Goal: Task Accomplishment & Management: Complete application form

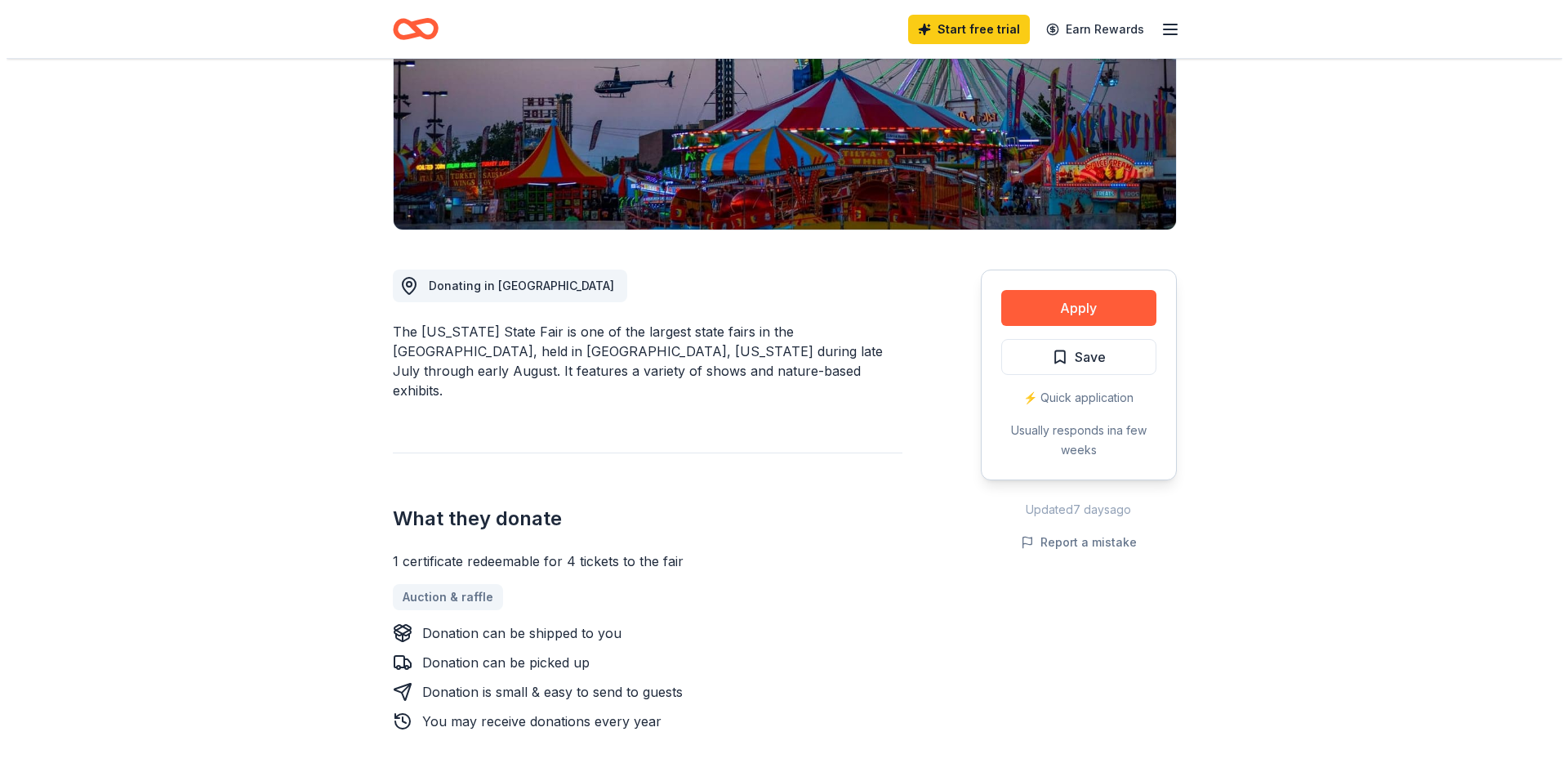
scroll to position [245, 0]
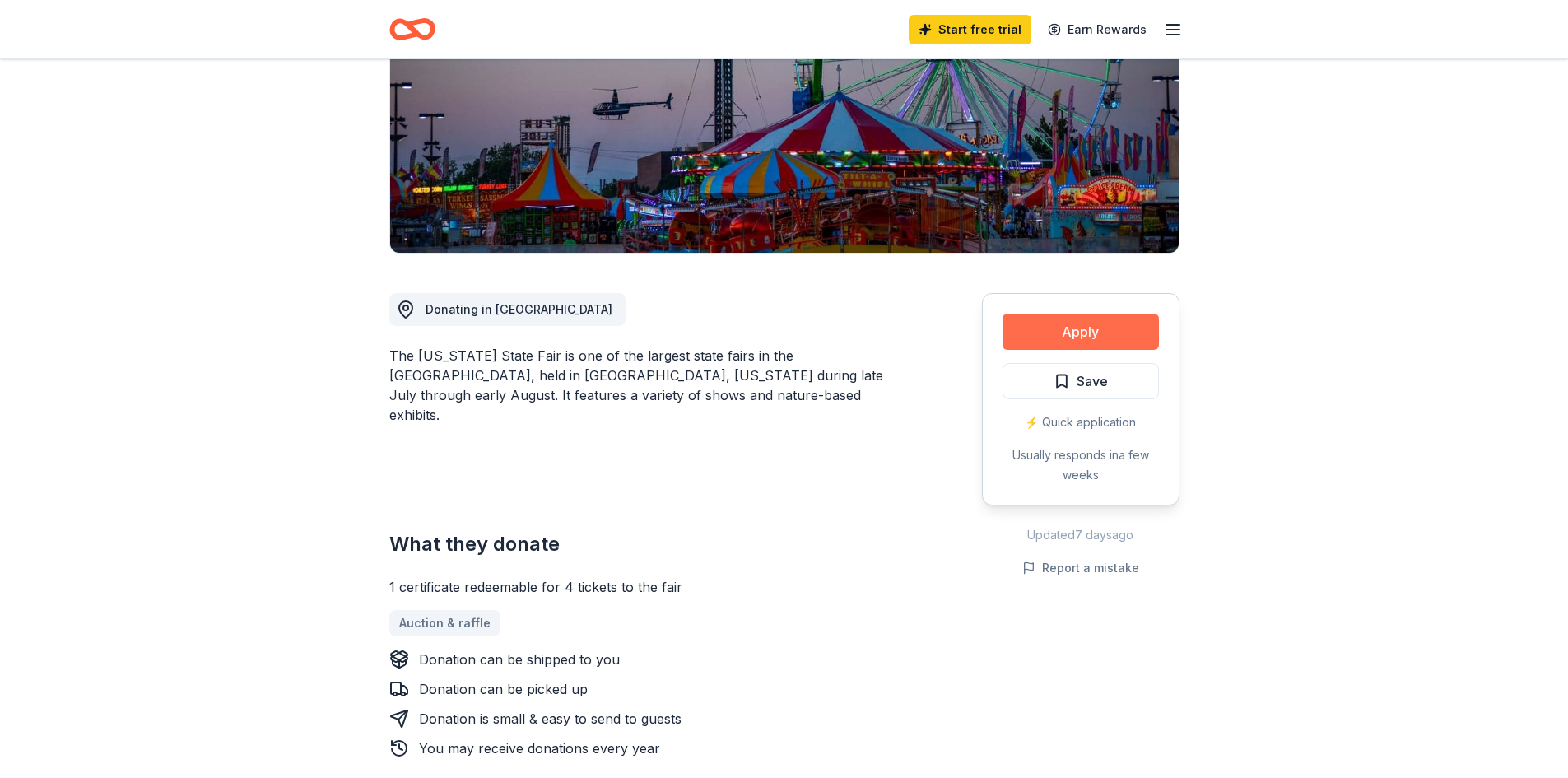
click at [1104, 328] on button "Apply" at bounding box center [1080, 331] width 156 height 36
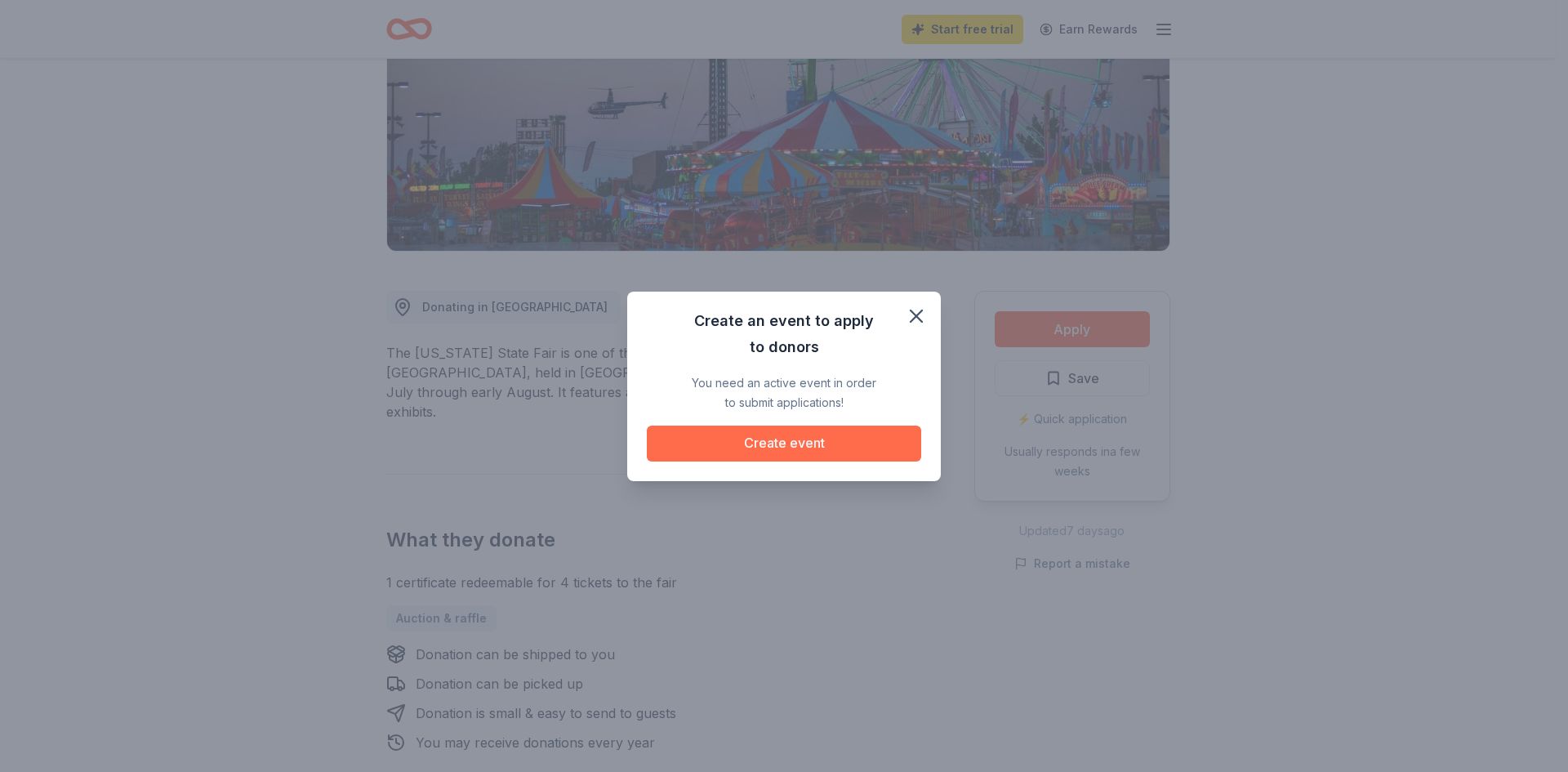
click at [817, 439] on button "Create event" at bounding box center [784, 443] width 274 height 36
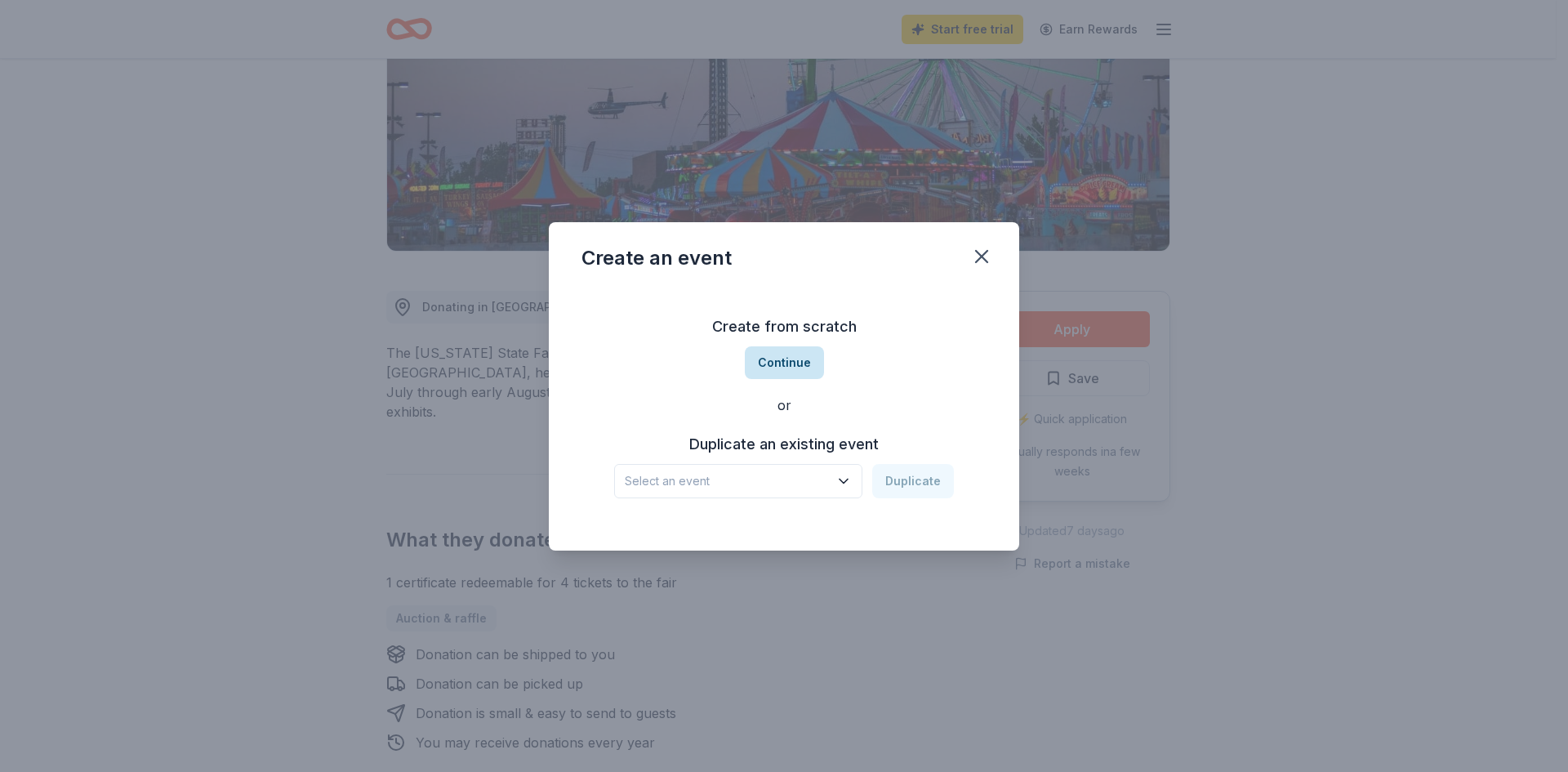
click at [797, 363] on button "Continue" at bounding box center [784, 363] width 79 height 33
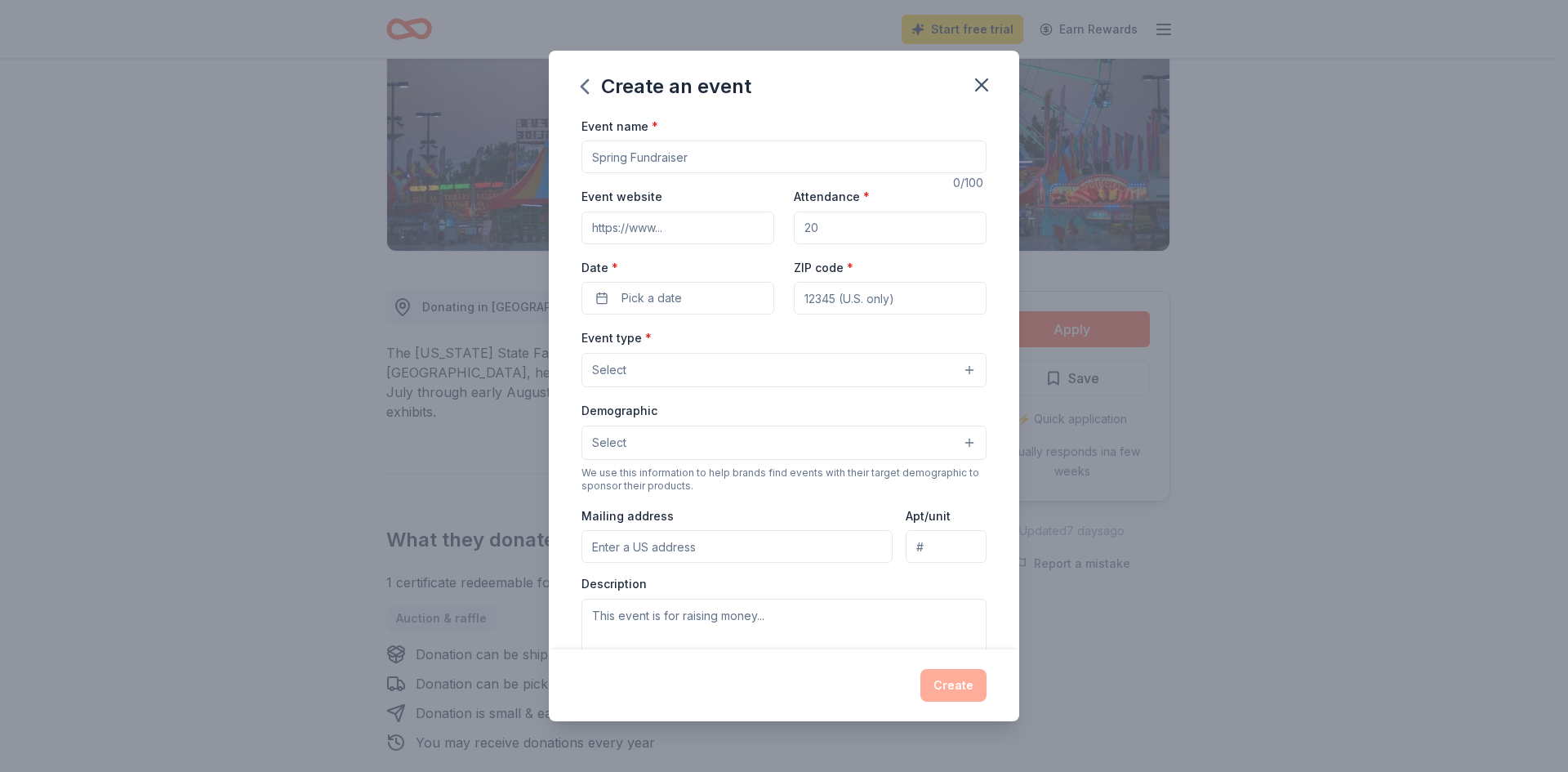
drag, startPoint x: 720, startPoint y: 157, endPoint x: 607, endPoint y: 169, distance: 113.6
click at [607, 169] on input "Event name *" at bounding box center [784, 157] width 405 height 33
drag, startPoint x: 711, startPoint y: 156, endPoint x: 639, endPoint y: 160, distance: 72.1
click at [639, 160] on input "Event name *" at bounding box center [784, 157] width 405 height 33
type input "Annual Fundraiser for # Gals Rescue"
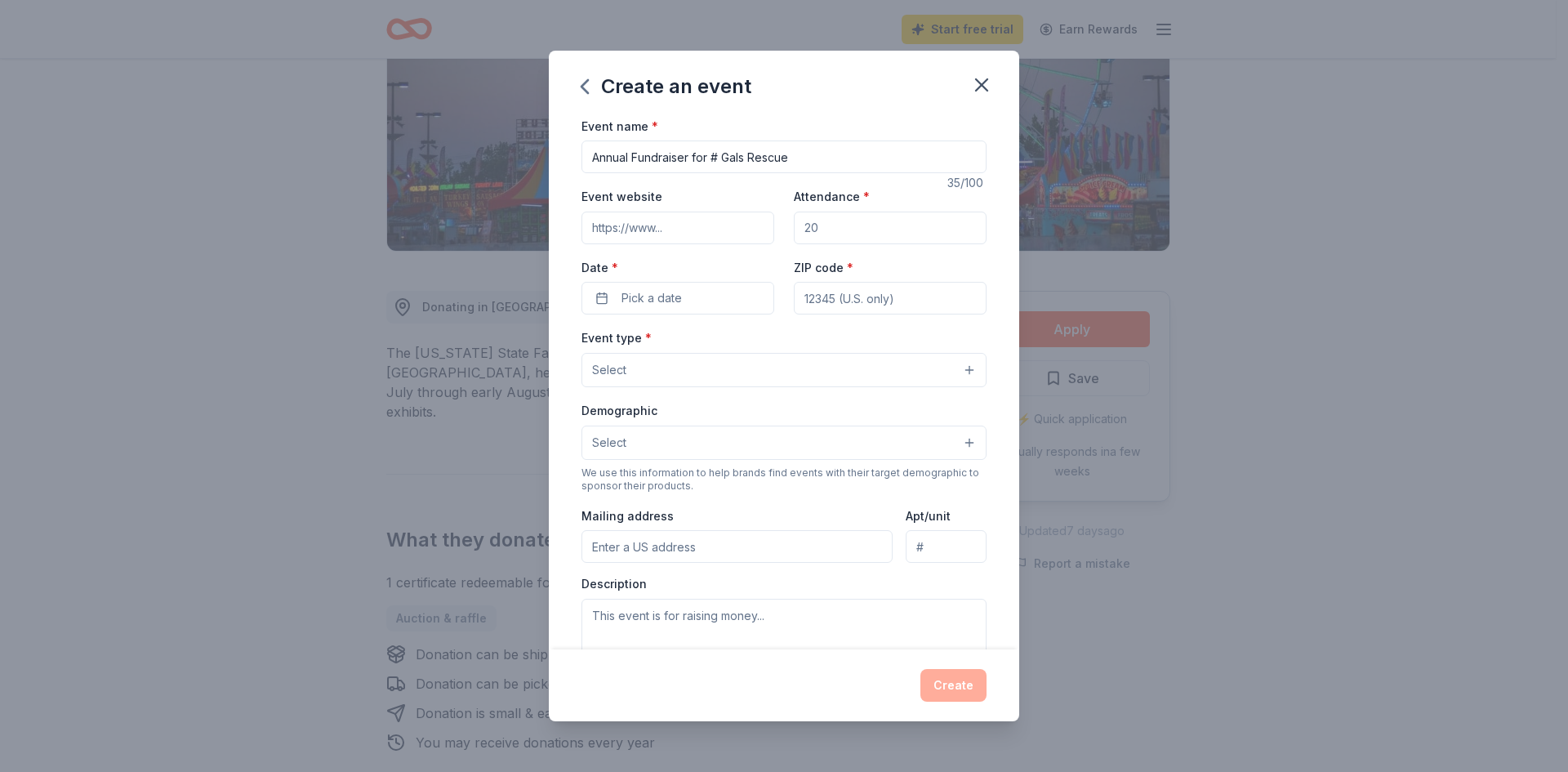
click at [873, 224] on input "Attendance *" at bounding box center [890, 228] width 192 height 33
type input "175"
click at [716, 293] on button "Pick a date" at bounding box center [677, 298] width 192 height 33
click at [762, 340] on button "Go to next month" at bounding box center [762, 341] width 23 height 23
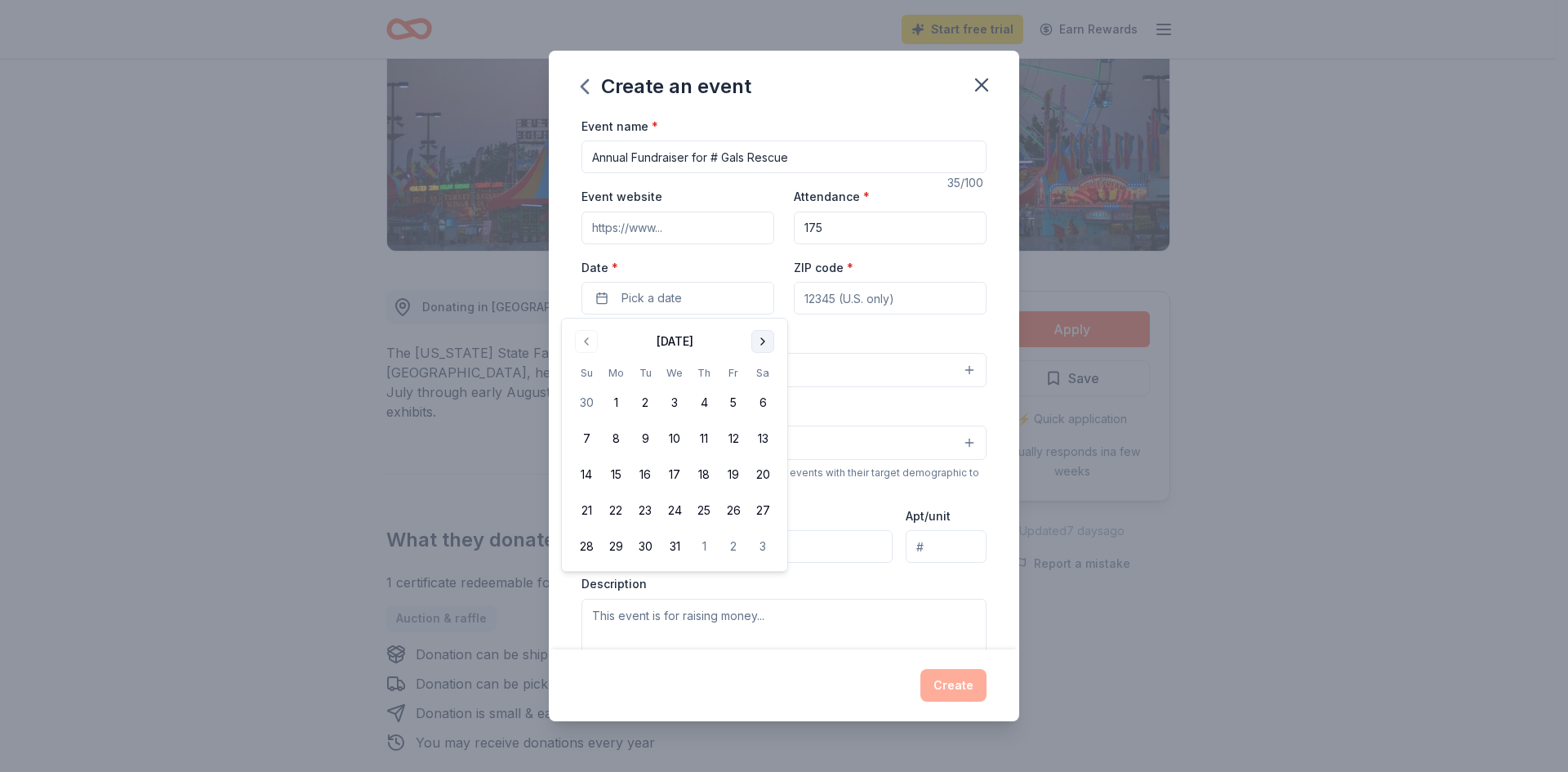
click at [762, 340] on button "Go to next month" at bounding box center [762, 341] width 23 height 23
click at [584, 393] on button "1" at bounding box center [587, 403] width 29 height 29
click at [848, 293] on input "ZIP code *" at bounding box center [890, 298] width 192 height 33
type input "43311"
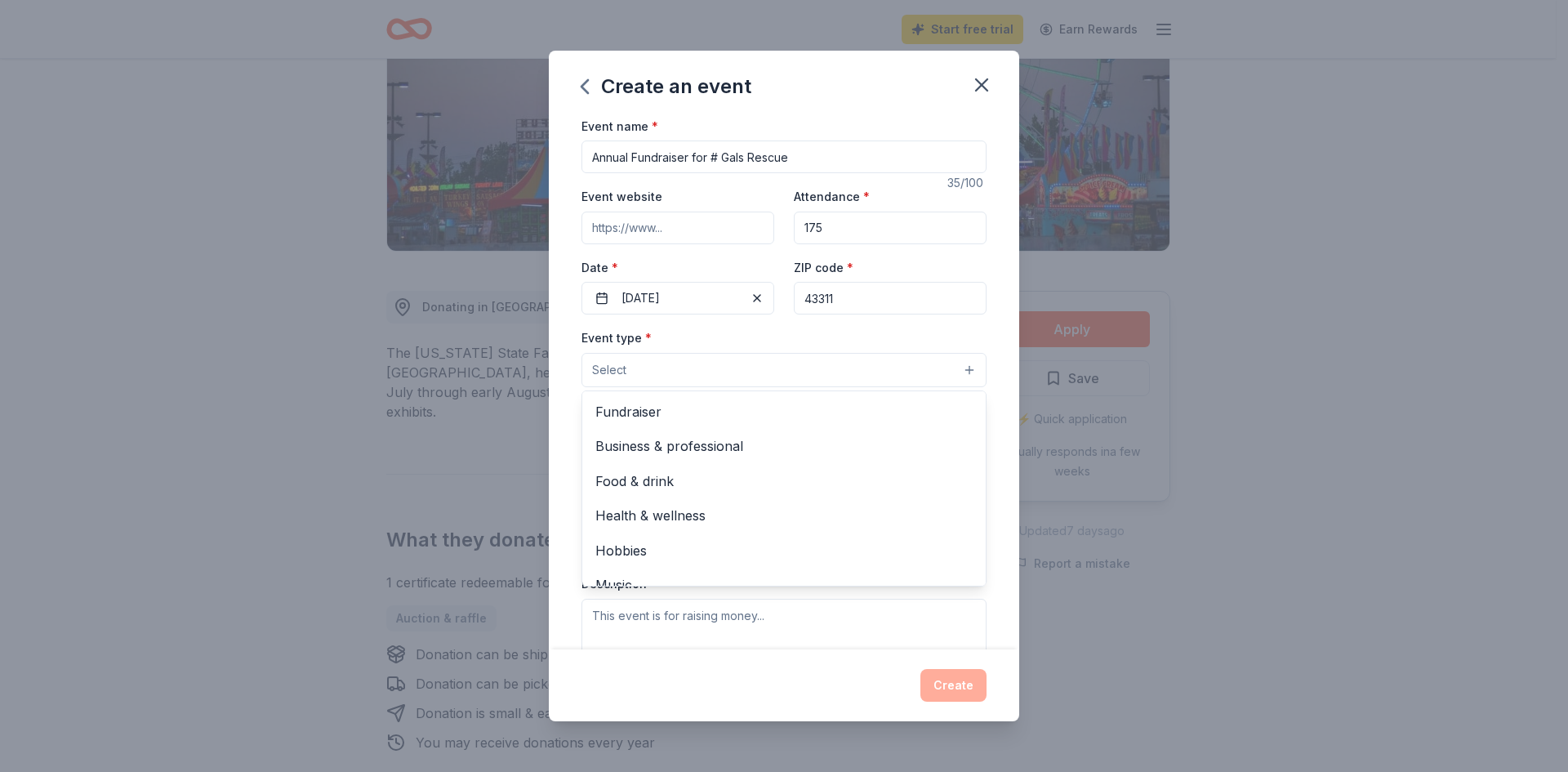
click at [943, 374] on button "Select" at bounding box center [784, 369] width 405 height 34
click at [655, 410] on span "Fundraiser" at bounding box center [784, 411] width 378 height 21
click at [1143, 432] on div "Create an event Event name * Annual Fundraiser for # Gals Rescue 35 /100 Event …" at bounding box center [784, 386] width 1568 height 772
click at [943, 444] on button "Select" at bounding box center [784, 444] width 405 height 34
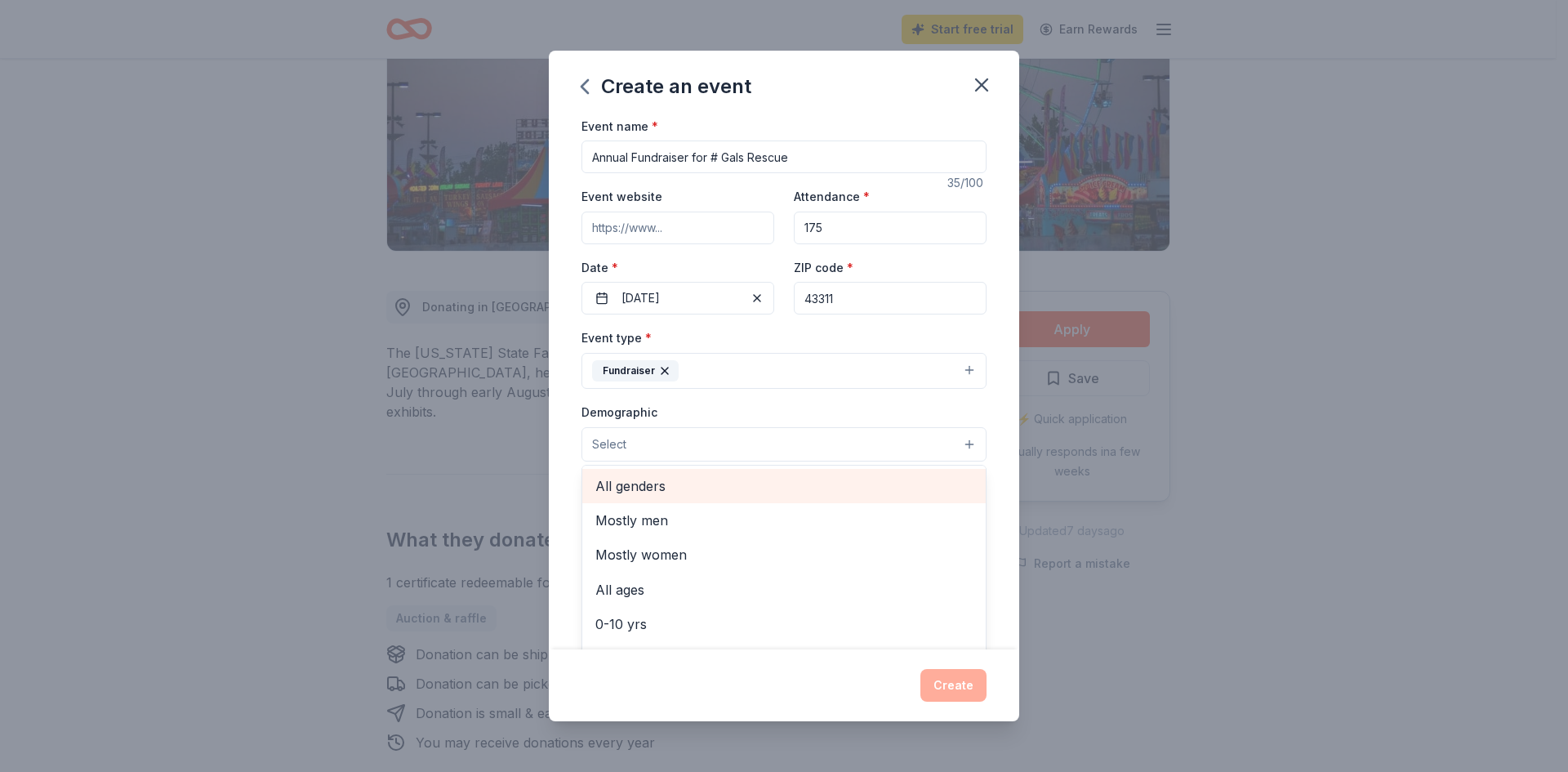
click at [640, 484] on span "All genders" at bounding box center [784, 486] width 378 height 21
click at [1350, 499] on div "Create an event Event name * Annual Fundraiser for # Gals Rescue 35 /100 Event …" at bounding box center [784, 386] width 1568 height 772
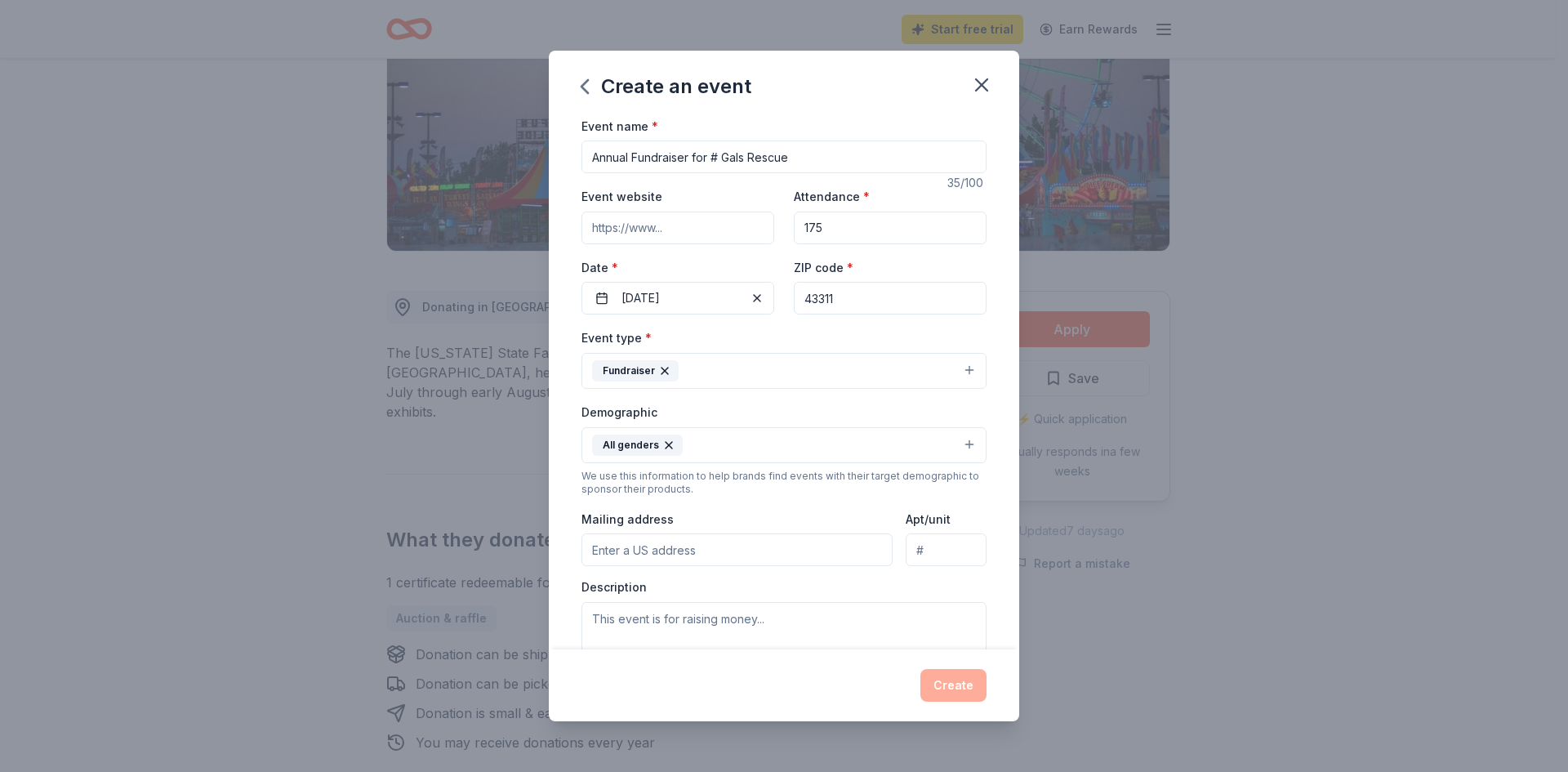
click at [718, 550] on input "Mailing address" at bounding box center [736, 550] width 311 height 33
type input "[STREET_ADDRESS][US_STATE]"
click at [1215, 542] on div "Create an event Event name * Annual Fundraiser for # Gals Rescue 35 /100 Event …" at bounding box center [784, 386] width 1568 height 772
click at [781, 618] on textarea at bounding box center [784, 639] width 405 height 73
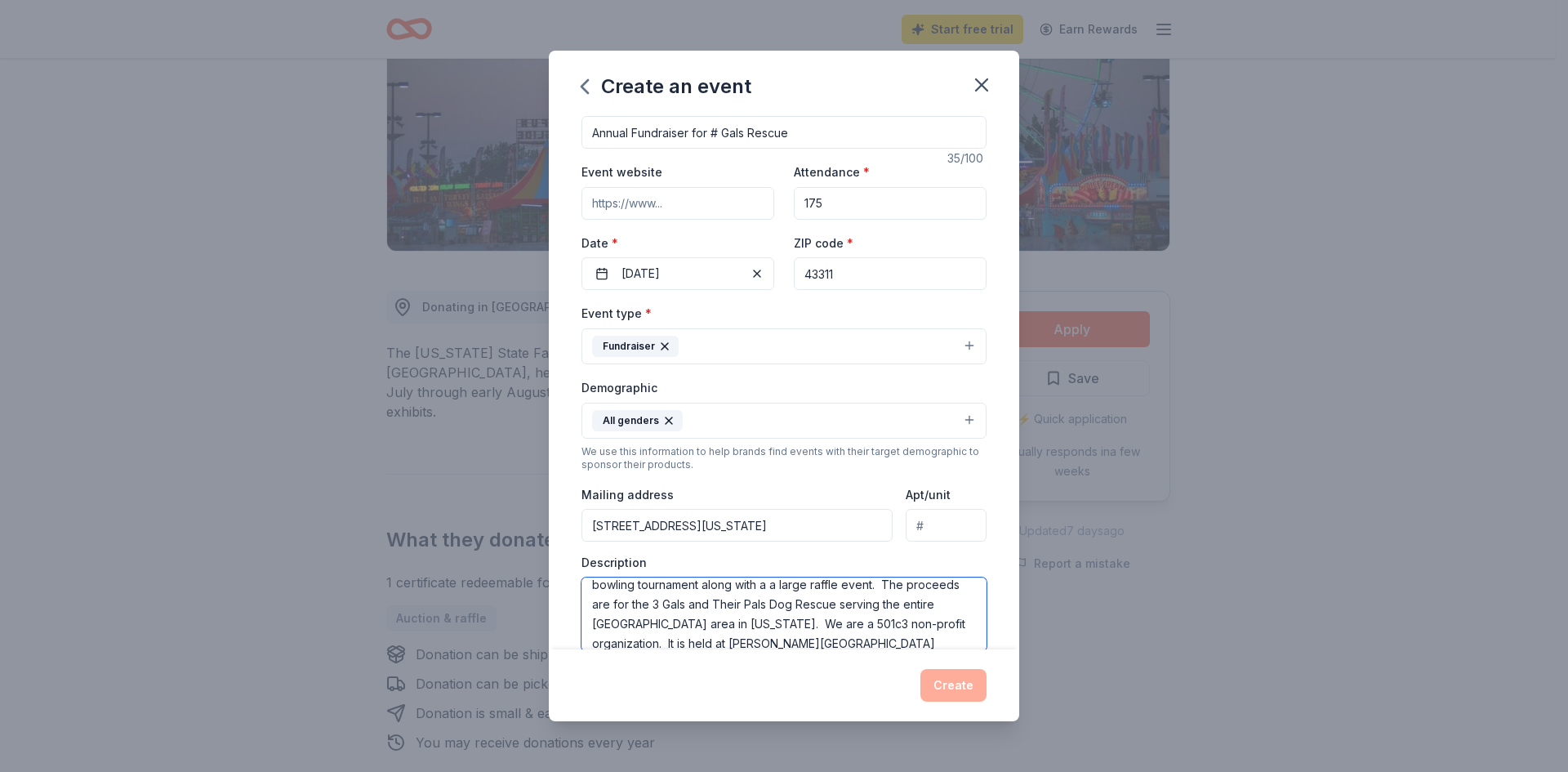
scroll to position [49, 0]
click at [806, 627] on textarea "This is our biggest fundraiser of the year. The event includes a bowling tourna…" at bounding box center [784, 614] width 405 height 73
click at [653, 639] on textarea "This is our biggest fundraiser of the year. The event includes a bowling tourna…" at bounding box center [784, 614] width 405 height 73
type textarea "This is our biggest fundraiser of the year. The event includes a bowling tourna…"
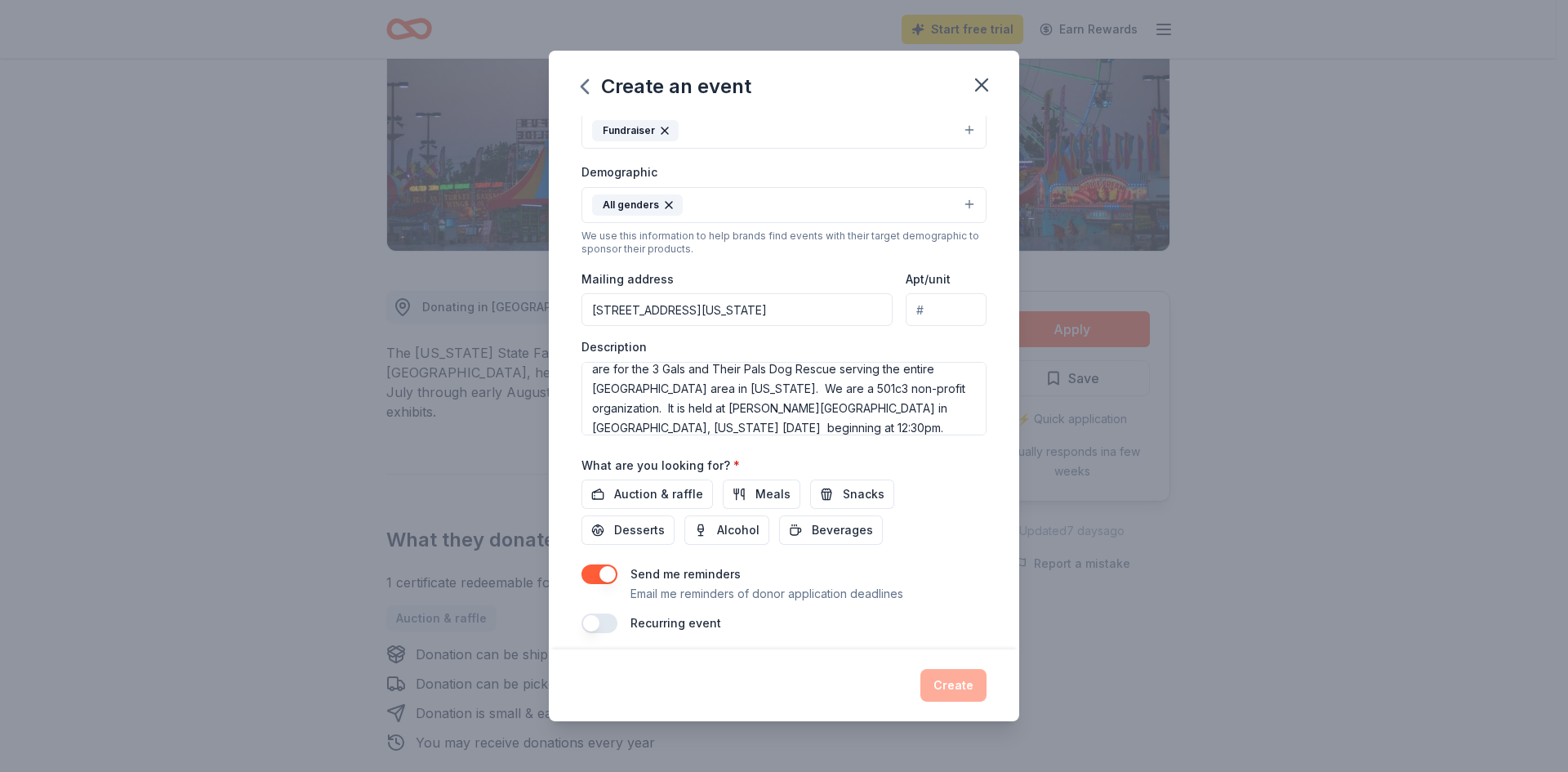
scroll to position [250, 0]
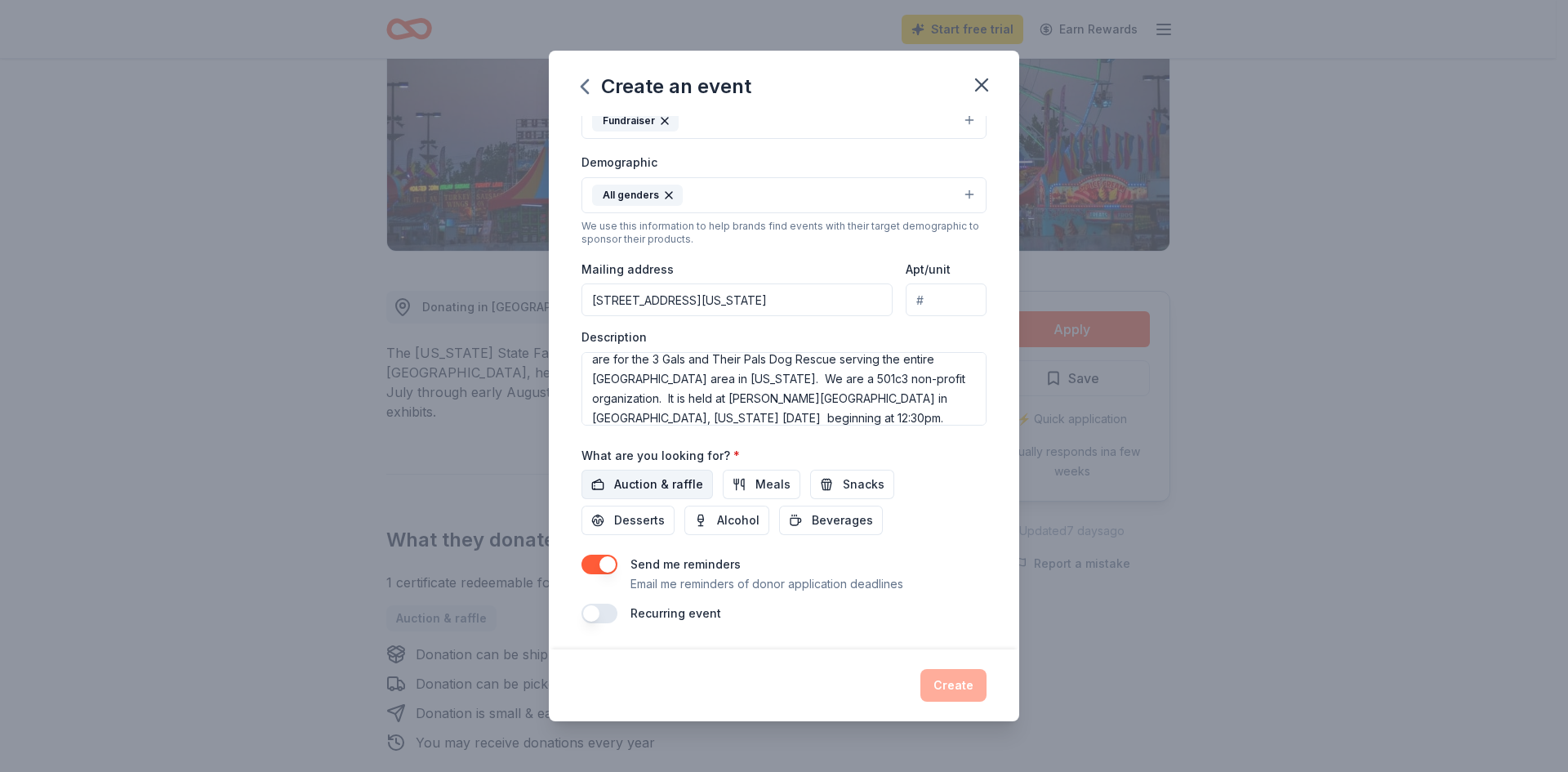
click at [659, 481] on span "Auction & raffle" at bounding box center [658, 484] width 89 height 19
click at [603, 615] on button "button" at bounding box center [598, 612] width 36 height 19
click at [596, 612] on button "button" at bounding box center [598, 612] width 36 height 19
click at [967, 678] on button "Create" at bounding box center [953, 686] width 66 height 33
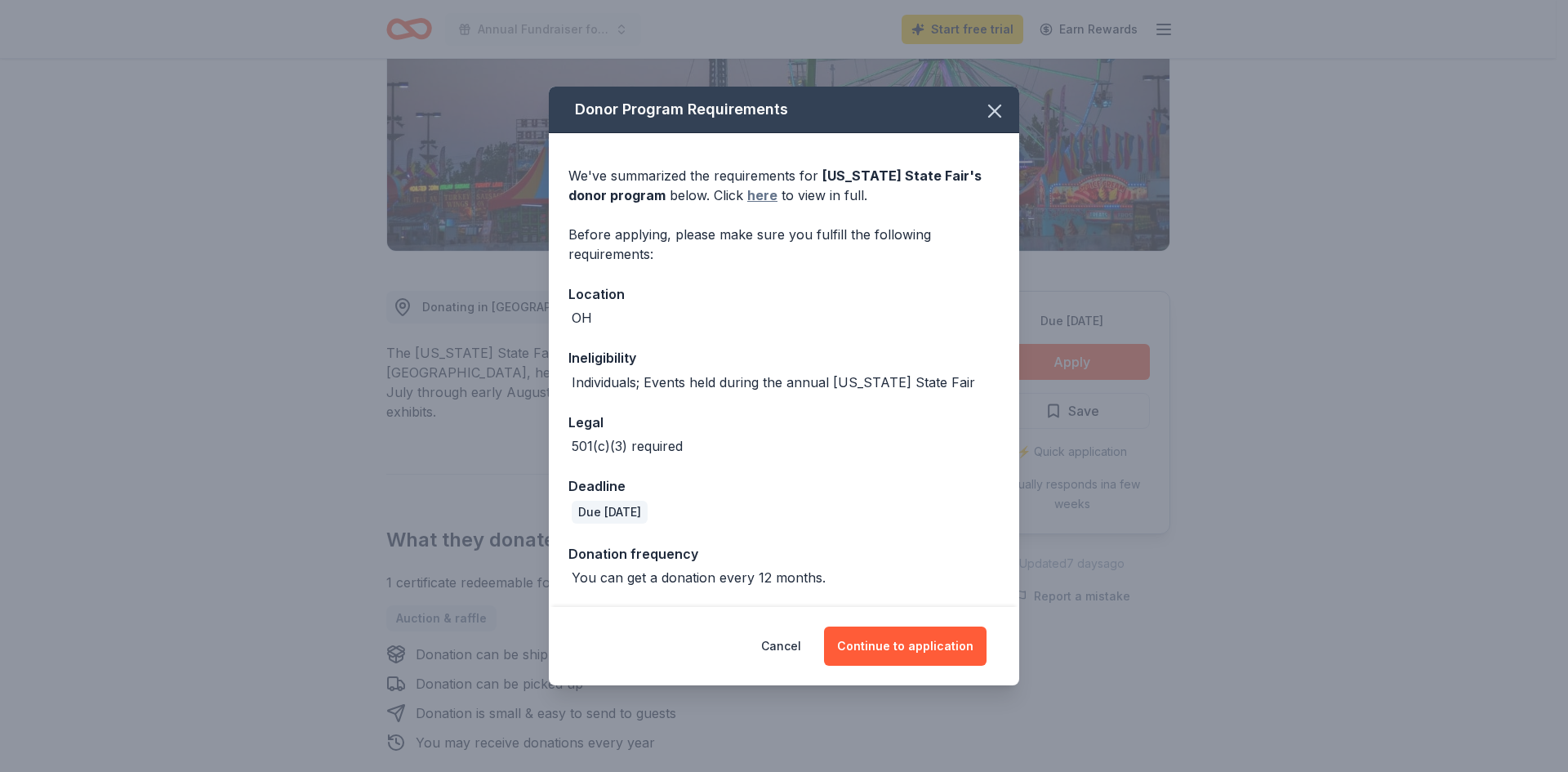
click at [747, 193] on link "here" at bounding box center [762, 194] width 30 height 19
